Goal: Transaction & Acquisition: Book appointment/travel/reservation

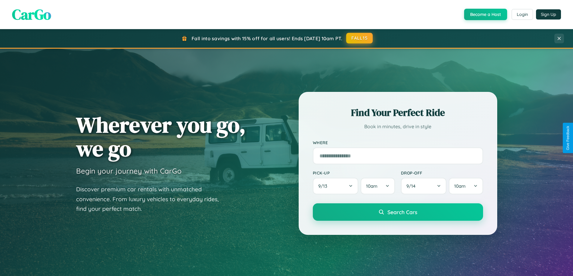
click at [360, 38] on button "FALL15" at bounding box center [359, 38] width 26 height 11
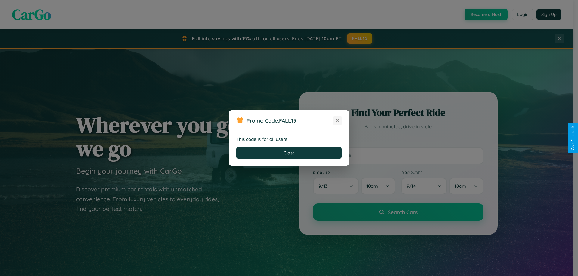
click at [337, 121] on icon at bounding box center [337, 120] width 6 height 6
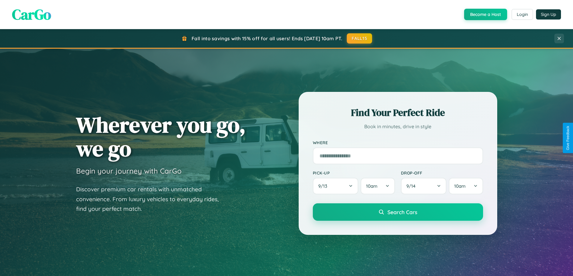
scroll to position [1157, 0]
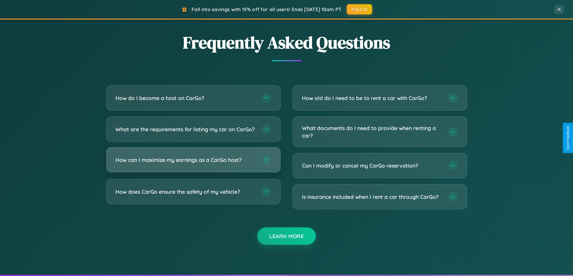
click at [193, 164] on h3 "How can I maximize my earnings as a CarGo host?" at bounding box center [186, 160] width 140 height 8
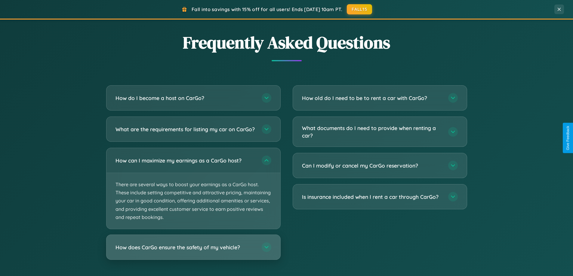
click at [193, 251] on h3 "How does CarGo ensure the safety of my vehicle?" at bounding box center [186, 248] width 140 height 8
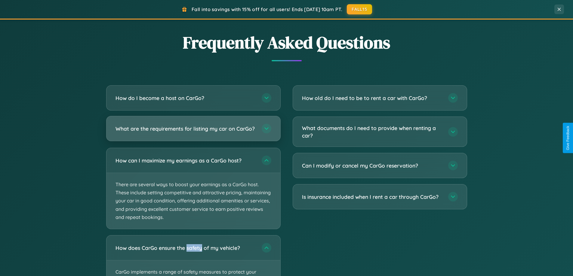
click at [193, 132] on h3 "What are the requirements for listing my car on CarGo?" at bounding box center [186, 129] width 140 height 8
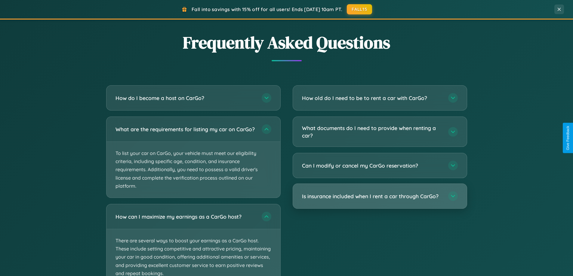
click at [380, 197] on h3 "Is insurance included when I rent a car through CarGo?" at bounding box center [372, 197] width 140 height 8
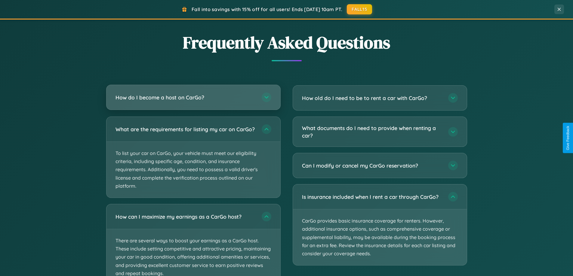
click at [193, 98] on h3 "How do I become a host on CarGo?" at bounding box center [186, 98] width 140 height 8
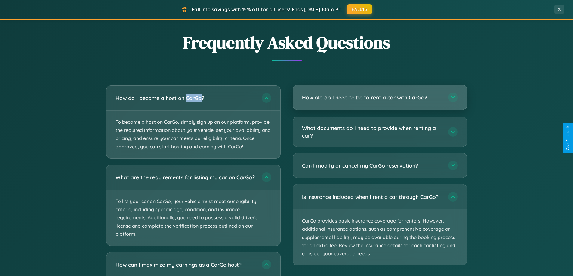
click at [380, 97] on h3 "How old do I need to be to rent a car with CarGo?" at bounding box center [372, 98] width 140 height 8
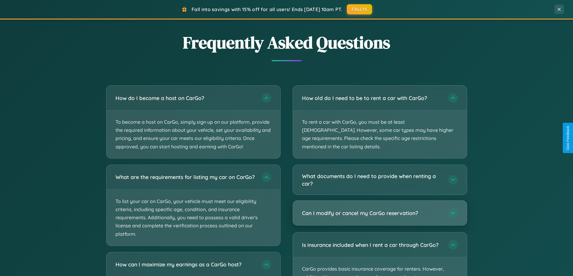
click at [380, 210] on h3 "Can I modify or cancel my CarGo reservation?" at bounding box center [372, 214] width 140 height 8
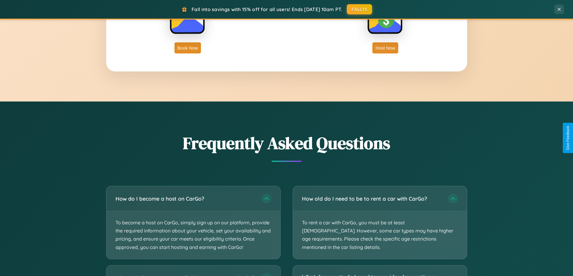
scroll to position [966, 0]
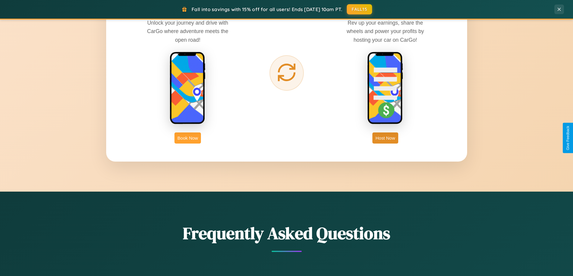
click at [188, 138] on button "Book Now" at bounding box center [187, 138] width 26 height 11
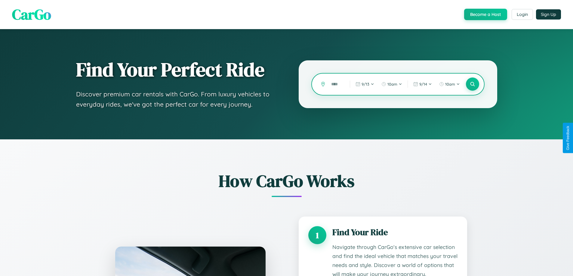
click at [336, 84] on input "text" at bounding box center [336, 84] width 16 height 11
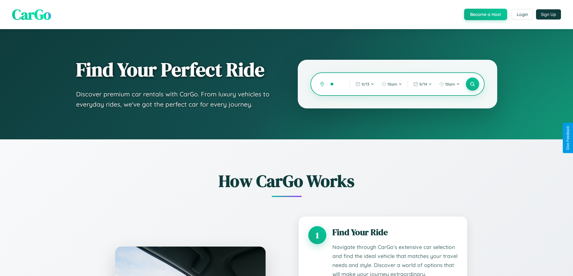
type input "*"
type input "******"
click at [472, 84] on icon at bounding box center [473, 85] width 6 height 6
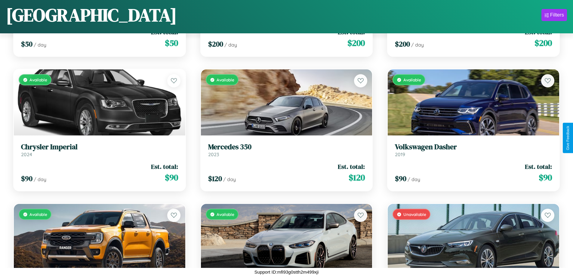
scroll to position [3182, 0]
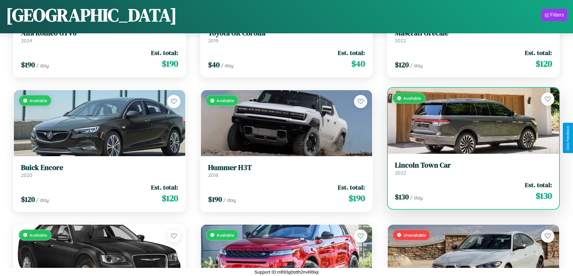
click at [470, 191] on div "$ 130 / day Est. total: $ 130" at bounding box center [473, 191] width 157 height 21
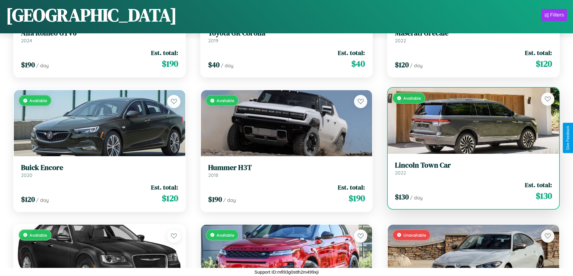
click at [470, 191] on div "$ 130 / day Est. total: $ 130" at bounding box center [473, 191] width 157 height 21
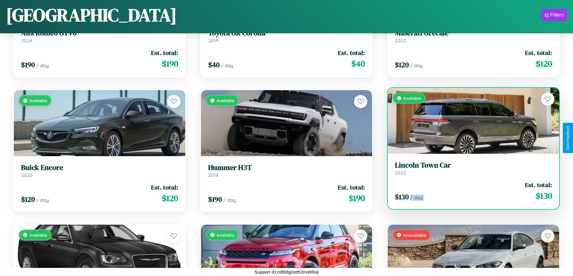
click at [470, 191] on div "$ 130 / day Est. total: $ 130" at bounding box center [473, 191] width 157 height 21
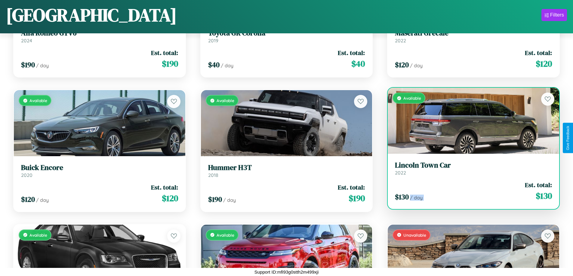
click at [470, 191] on div "$ 130 / day Est. total: $ 130" at bounding box center [473, 191] width 157 height 21
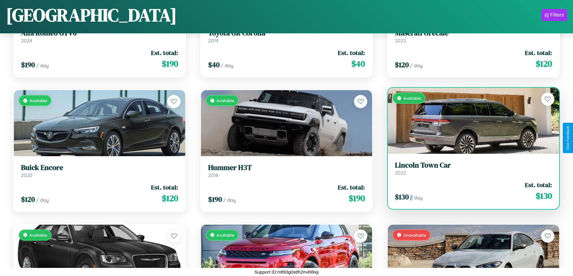
click at [470, 191] on div "$ 130 / day Est. total: $ 130" at bounding box center [473, 191] width 157 height 21
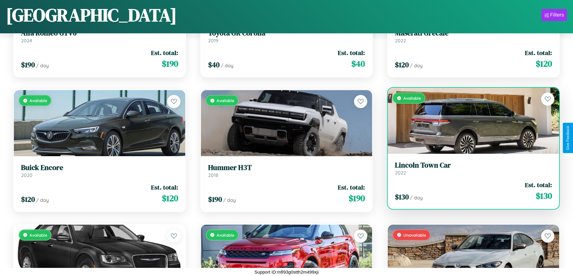
click at [470, 168] on h3 "Lincoln Town Car" at bounding box center [473, 165] width 157 height 9
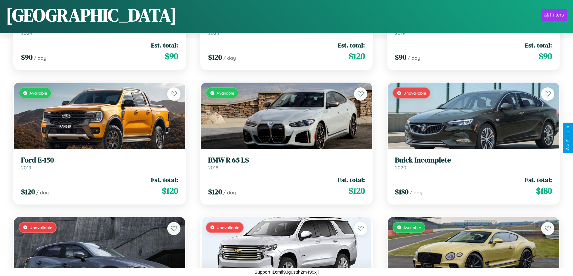
scroll to position [1027, 0]
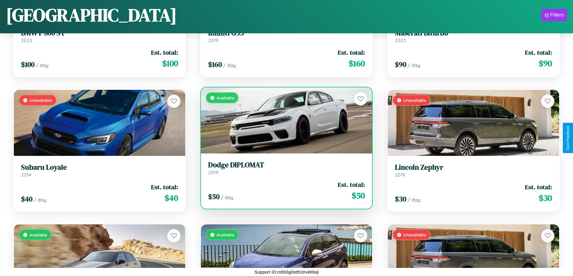
click at [284, 168] on h3 "Dodge DIPLOMAT" at bounding box center [286, 165] width 157 height 9
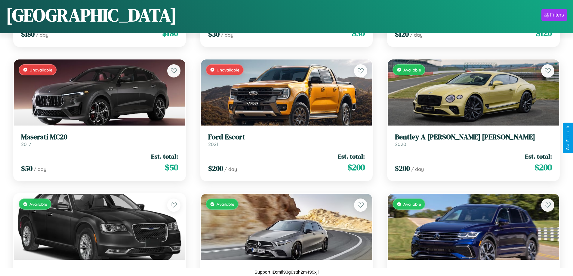
scroll to position [2913, 0]
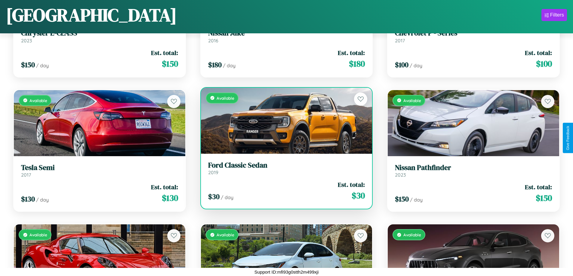
click at [284, 168] on h3 "Ford Classic Sedan" at bounding box center [286, 165] width 157 height 9
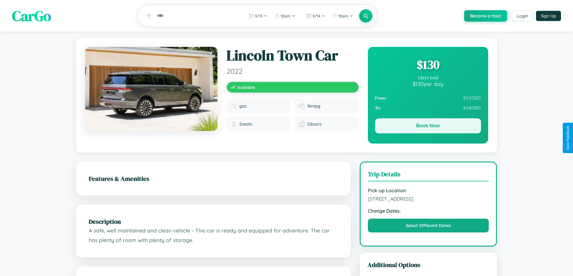
click at [428, 127] on button "Book Now" at bounding box center [428, 126] width 106 height 15
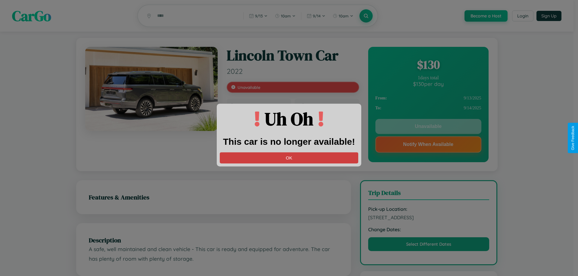
click at [289, 158] on button "OK" at bounding box center [289, 157] width 138 height 11
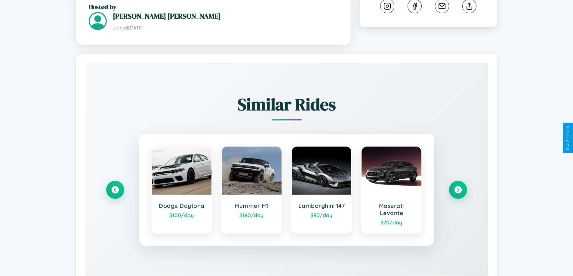
scroll to position [353, 0]
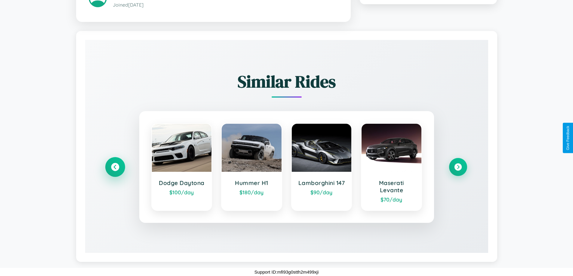
click at [115, 167] on icon at bounding box center [115, 167] width 8 height 8
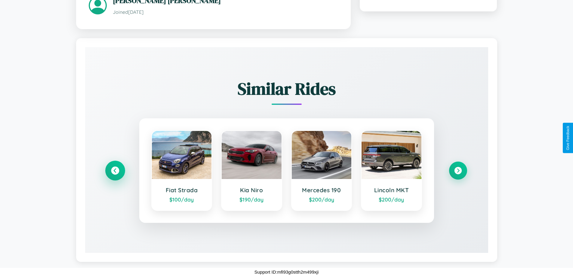
scroll to position [345, 0]
click at [458, 171] on icon at bounding box center [458, 171] width 8 height 8
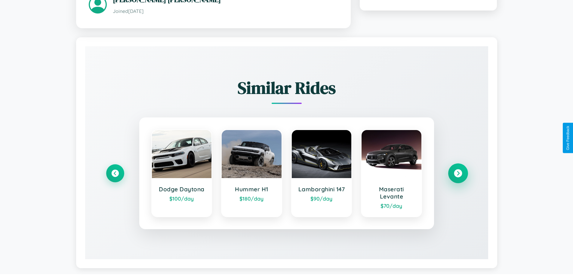
click at [458, 174] on icon at bounding box center [458, 173] width 8 height 8
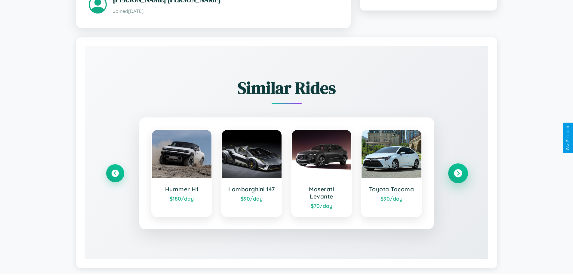
click at [458, 174] on icon at bounding box center [458, 173] width 8 height 8
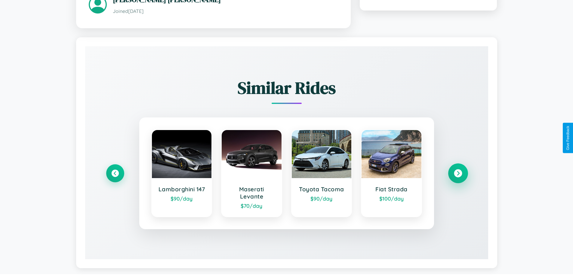
click at [458, 174] on icon at bounding box center [458, 173] width 8 height 8
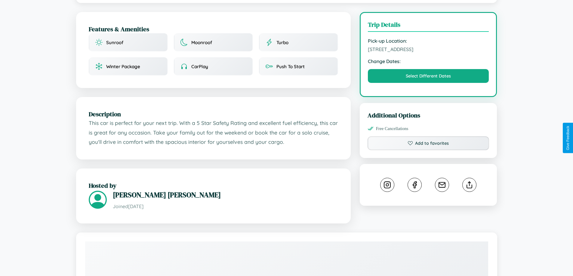
scroll to position [145, 0]
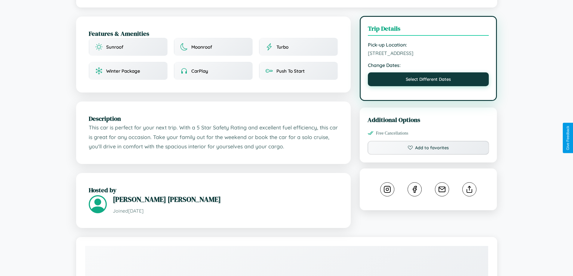
click at [428, 80] on button "Select Different Dates" at bounding box center [428, 79] width 121 height 14
select select "*"
select select "****"
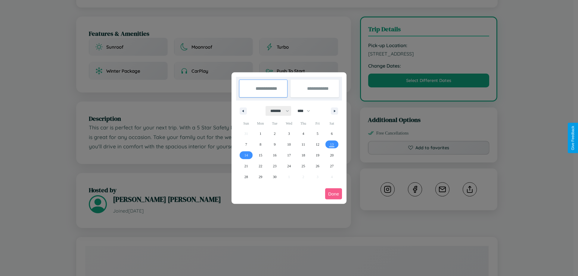
drag, startPoint x: 277, startPoint y: 111, endPoint x: 289, endPoint y: 121, distance: 15.4
click at [277, 111] on select "******* ******** ***** ***** *** **** **** ****** ********* ******* ******** **…" at bounding box center [279, 111] width 26 height 10
select select "**"
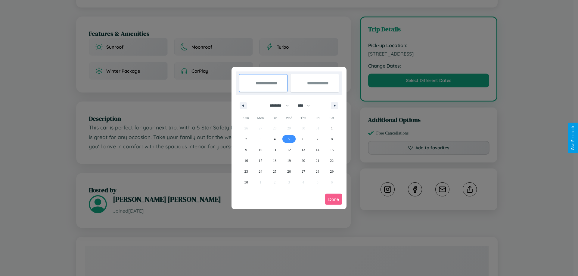
click at [288, 139] on span "5" at bounding box center [289, 139] width 2 height 11
type input "**********"
click at [303, 139] on span "6" at bounding box center [303, 139] width 2 height 11
type input "**********"
click at [333, 199] on button "Done" at bounding box center [333, 199] width 17 height 11
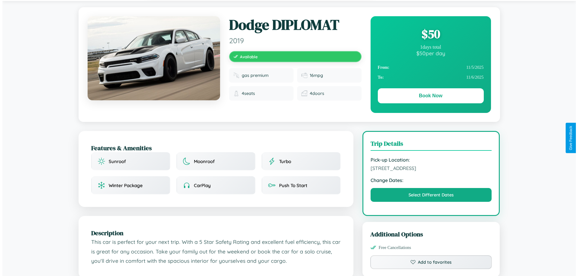
scroll to position [0, 0]
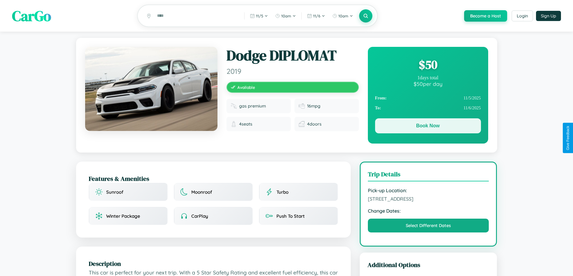
click at [428, 127] on button "Book Now" at bounding box center [428, 126] width 106 height 15
